Goal: Book appointment/travel/reservation

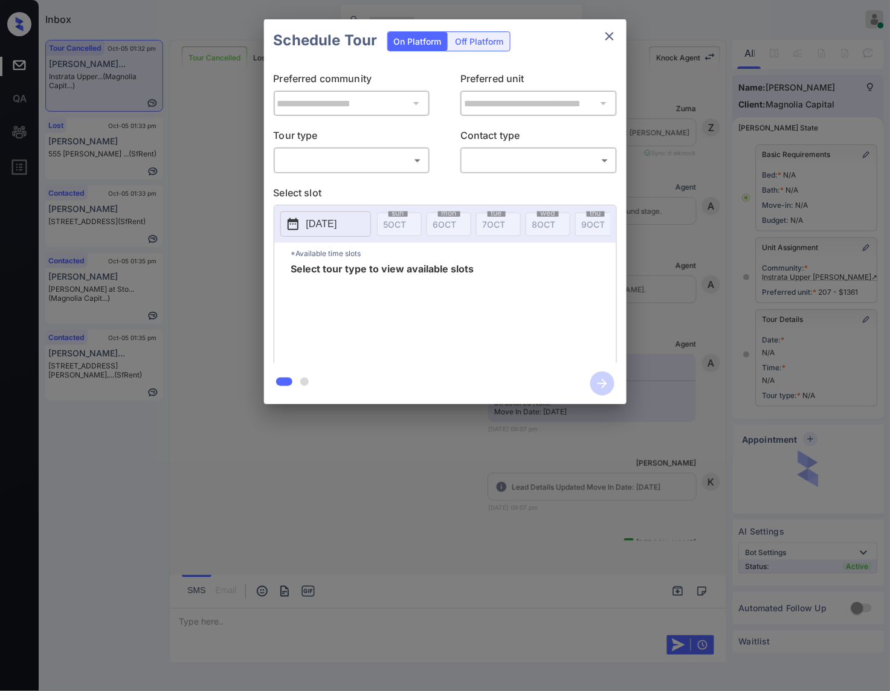
scroll to position [7594, 0]
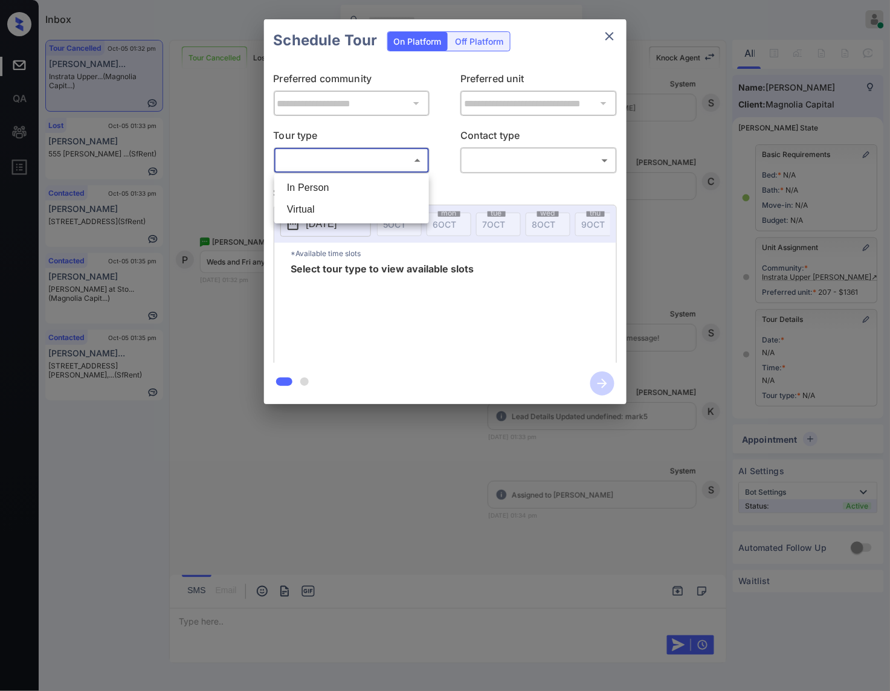
click at [409, 161] on body "Inbox [PERSON_NAME] Online Set yourself offline Set yourself on break Profile S…" at bounding box center [445, 345] width 890 height 691
drag, startPoint x: 367, startPoint y: 181, endPoint x: 364, endPoint y: 213, distance: 32.7
click at [364, 213] on ul "In Person Virtual" at bounding box center [351, 199] width 155 height 50
click at [364, 209] on li "Virtual" at bounding box center [351, 210] width 149 height 22
type input "*******"
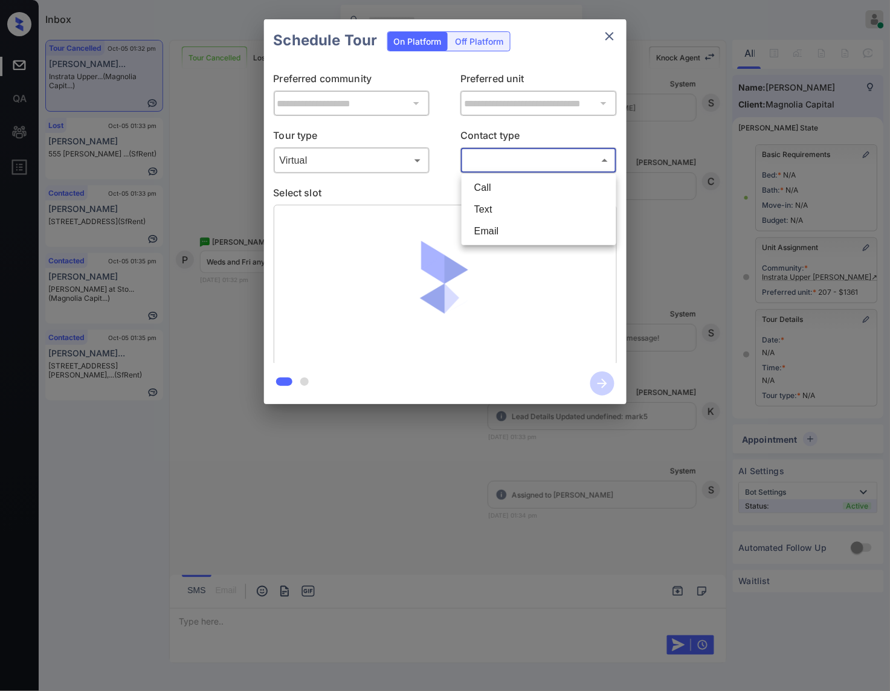
click at [502, 165] on body "Inbox [PERSON_NAME] Online Set yourself offline Set yourself on break Profile S…" at bounding box center [445, 345] width 890 height 691
click at [499, 215] on li "Text" at bounding box center [539, 210] width 149 height 22
type input "****"
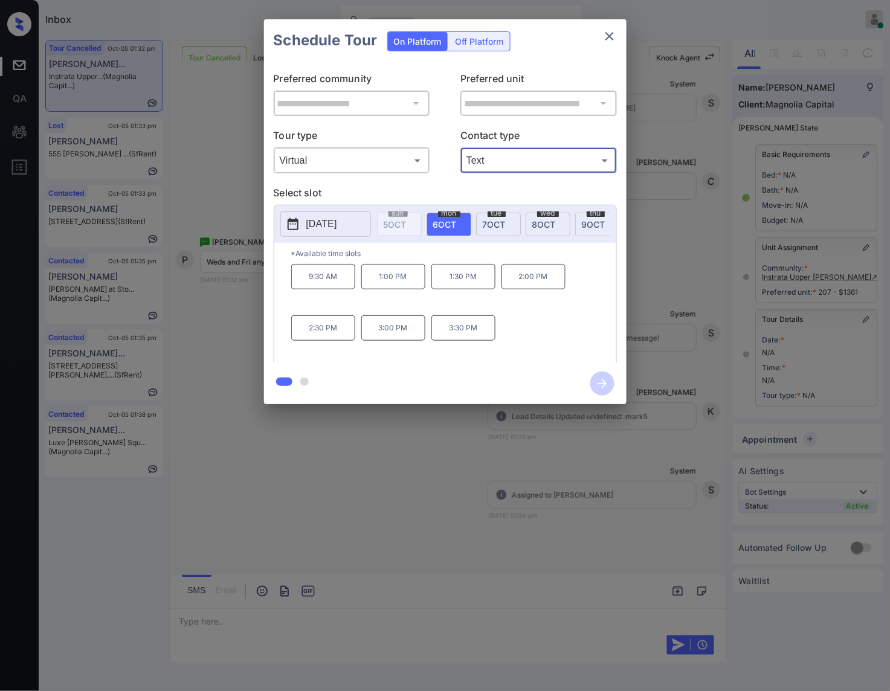
click at [551, 221] on span "[DATE]" at bounding box center [544, 224] width 24 height 10
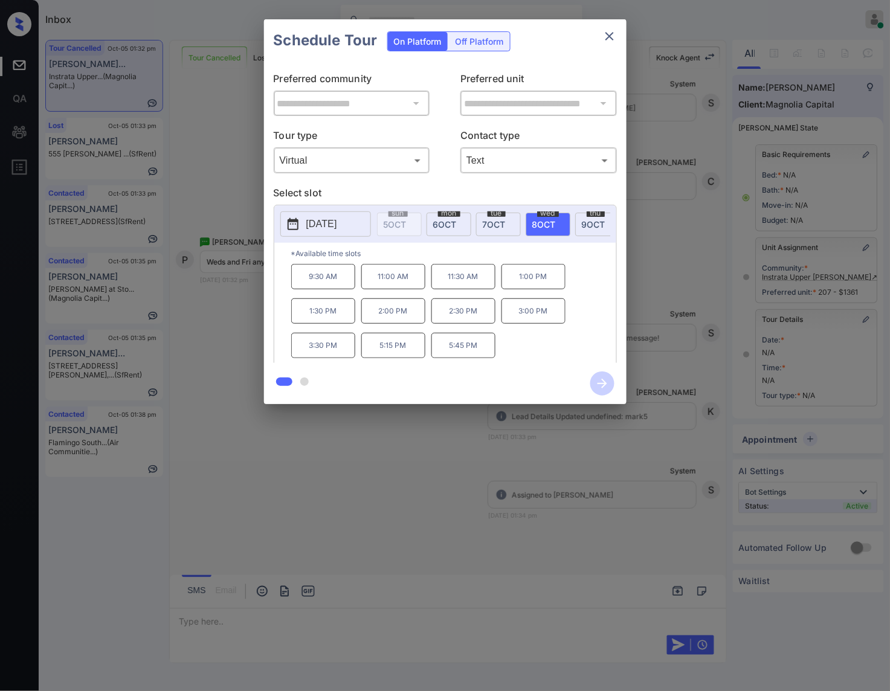
click at [360, 476] on div at bounding box center [445, 345] width 890 height 691
